Goal: Task Accomplishment & Management: Manage account settings

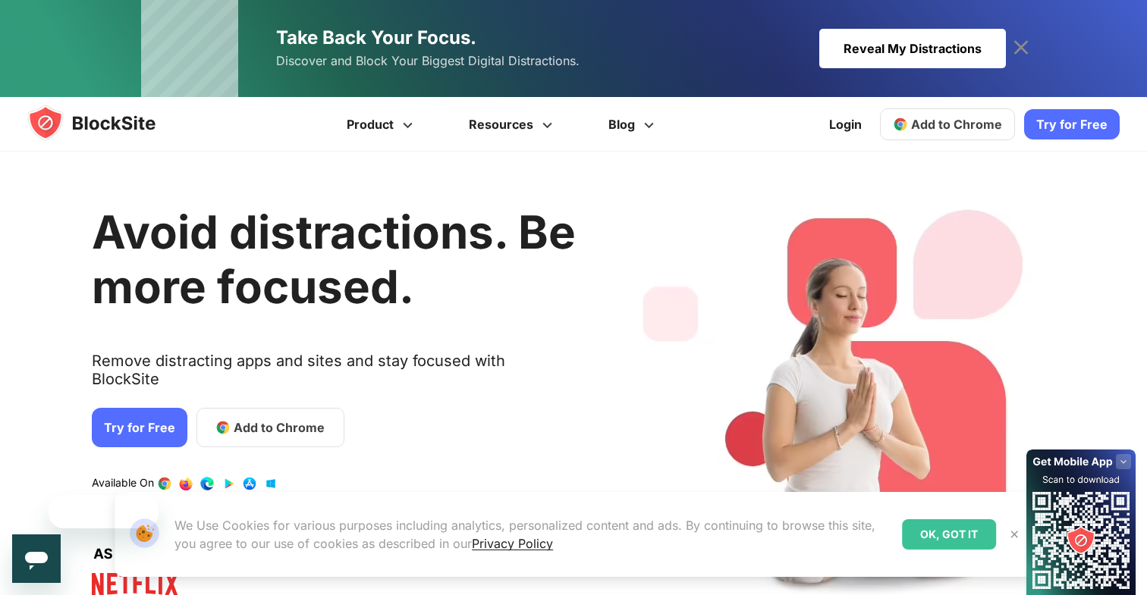
click at [71, 124] on img at bounding box center [106, 123] width 158 height 36
click at [836, 124] on link "Login" at bounding box center [845, 124] width 51 height 36
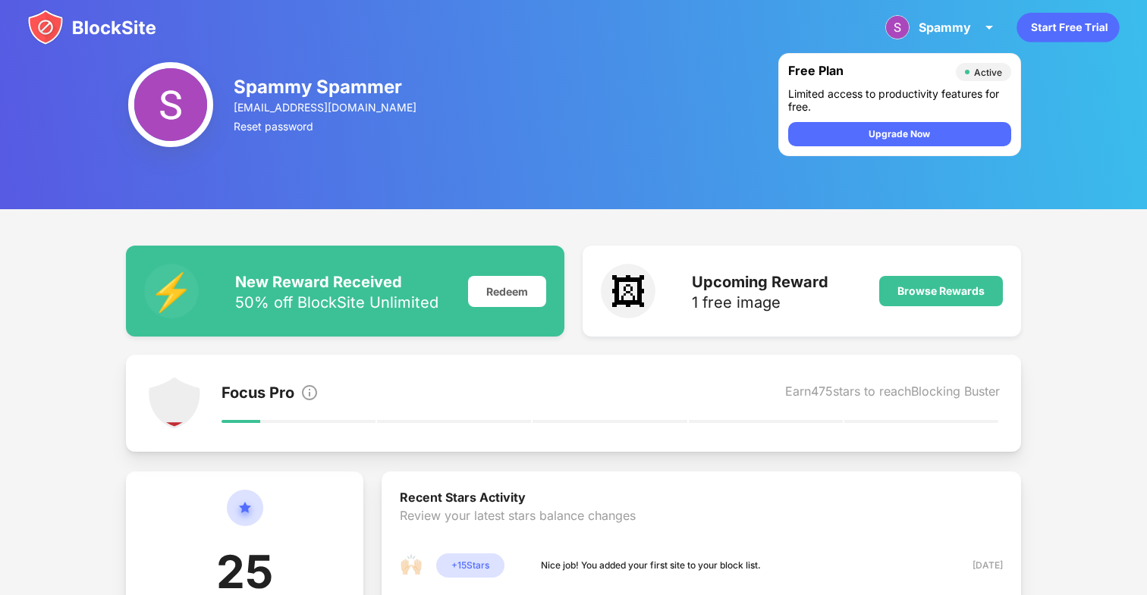
click at [63, 17] on img at bounding box center [91, 27] width 129 height 36
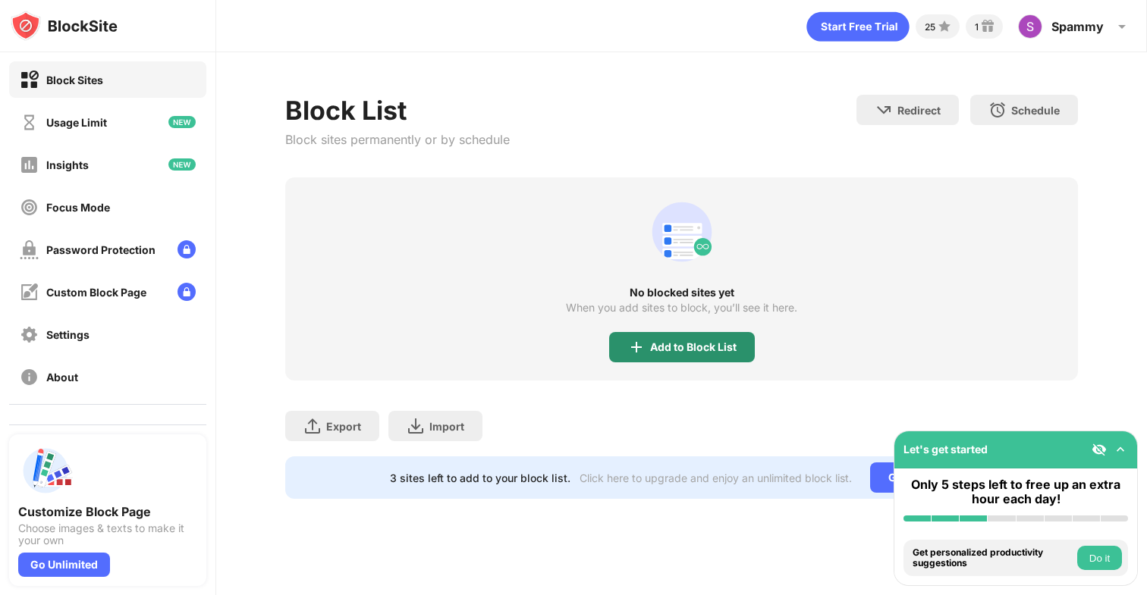
click at [691, 341] on div "Add to Block List" at bounding box center [693, 347] width 86 height 12
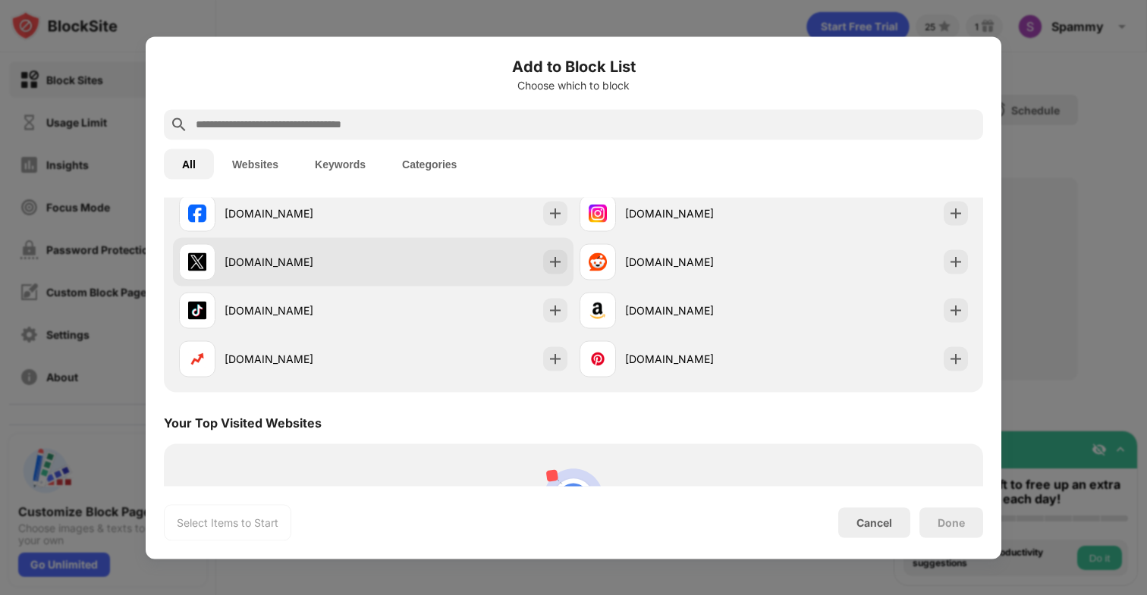
scroll to position [471, 0]
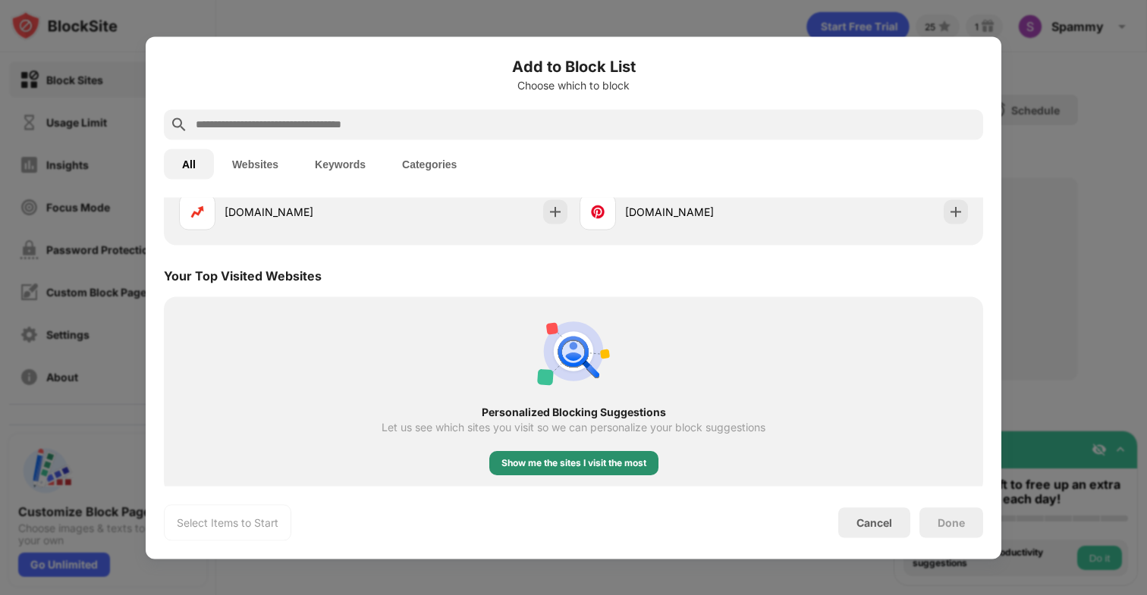
click at [580, 466] on div "Show me the sites I visit the most" at bounding box center [573, 463] width 145 height 15
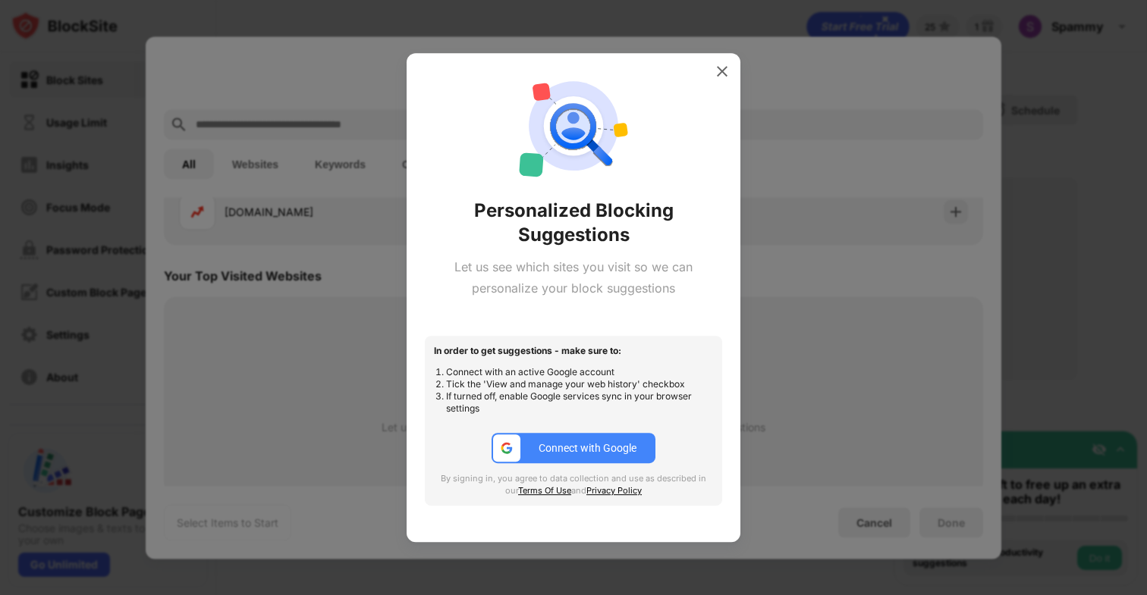
click at [582, 453] on div "Connect with Google" at bounding box center [587, 448] width 98 height 12
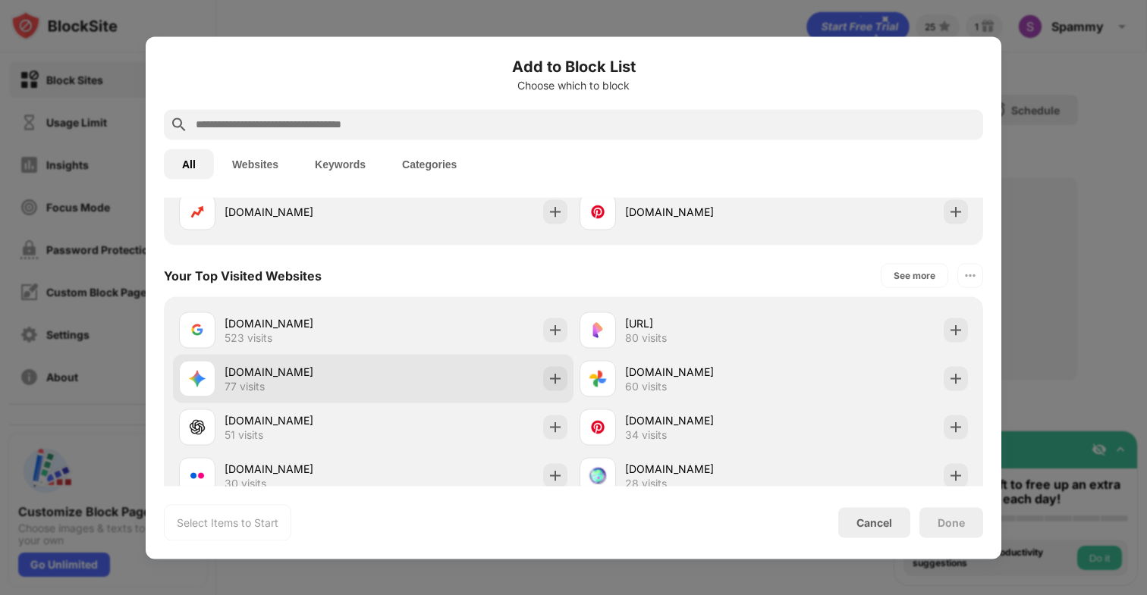
click at [469, 373] on div "gemini.google.com 77 visits" at bounding box center [373, 378] width 400 height 49
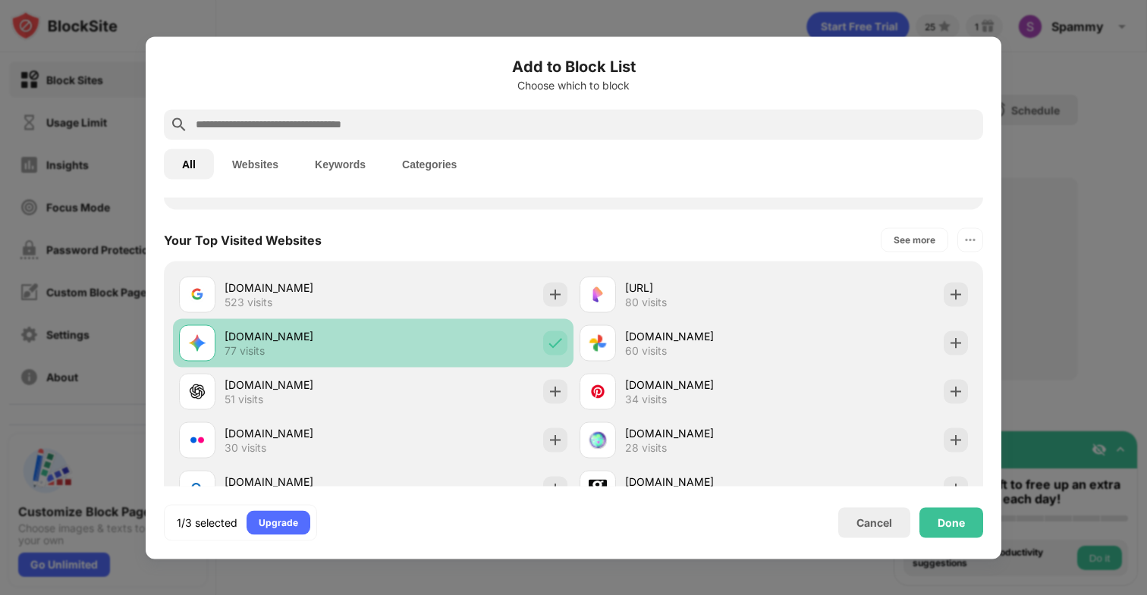
scroll to position [526, 0]
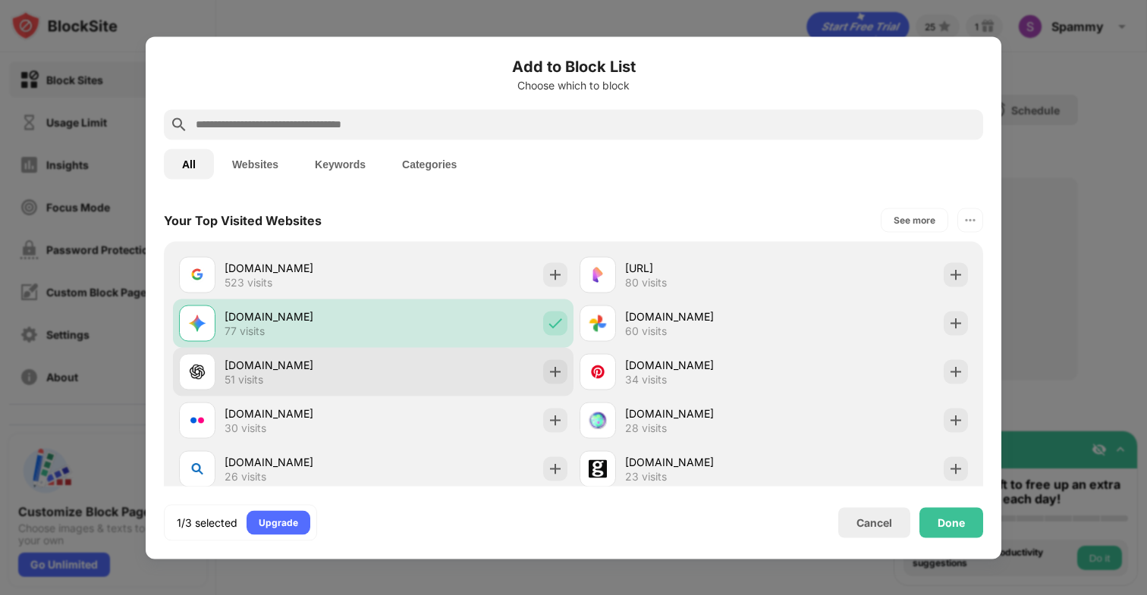
click at [478, 370] on div "chatgpt.com 51 visits" at bounding box center [373, 371] width 400 height 49
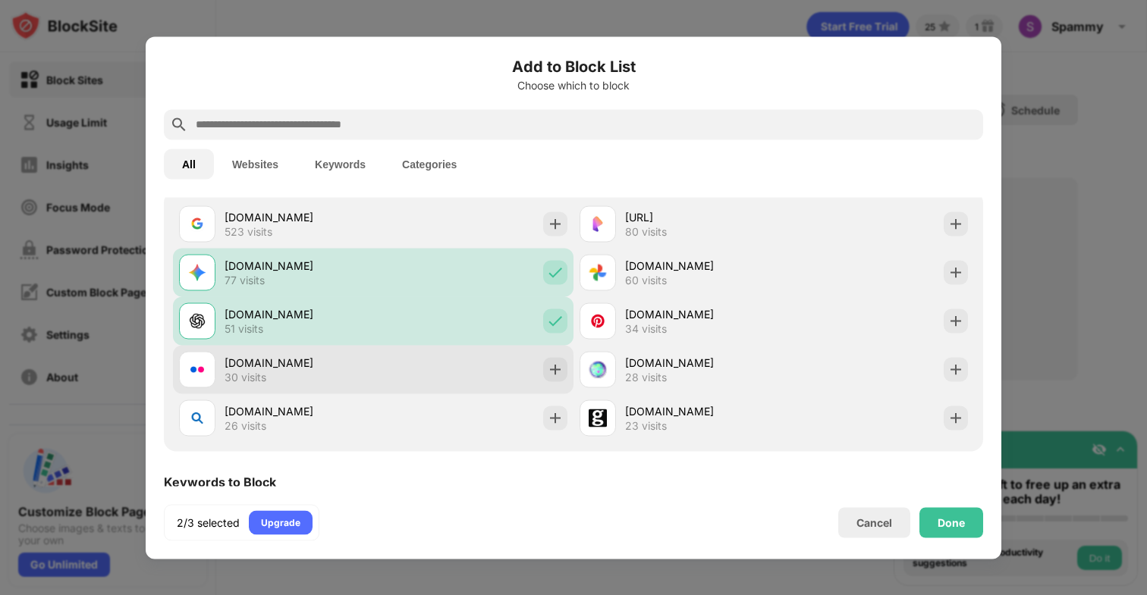
scroll to position [579, 0]
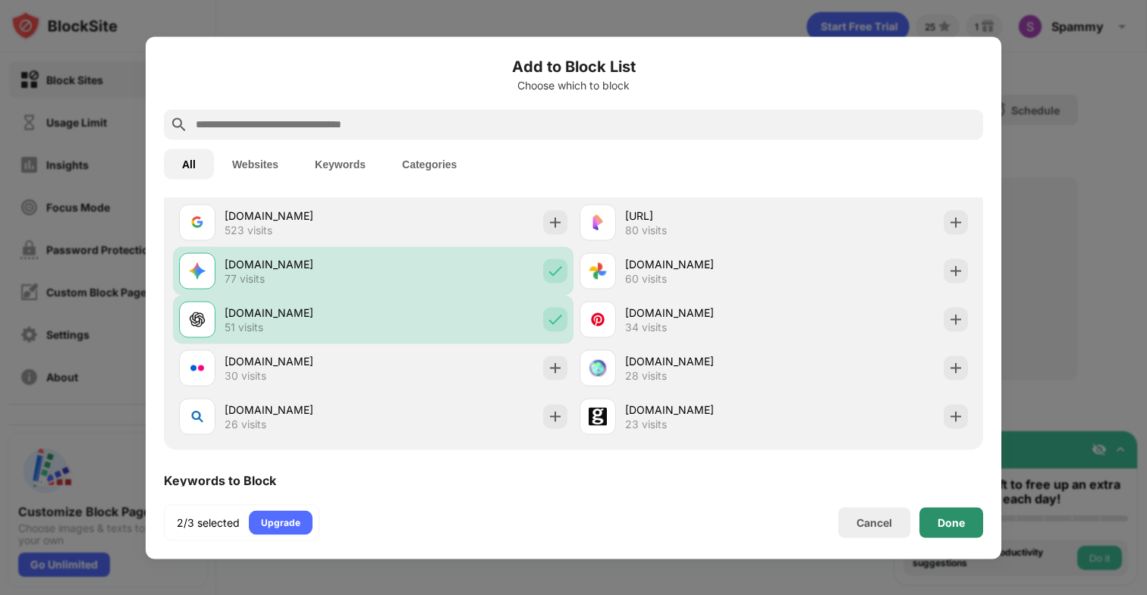
click at [956, 516] on div "Done" at bounding box center [950, 522] width 27 height 12
